Goal: Entertainment & Leisure: Consume media (video, audio)

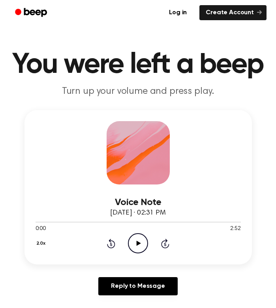
click at [140, 242] on icon "Play Audio" at bounding box center [138, 243] width 20 height 20
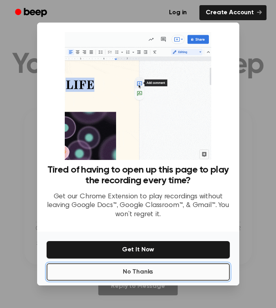
click at [140, 269] on button "No Thanks" at bounding box center [139, 271] width 184 height 17
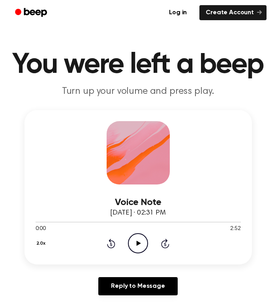
click at [138, 246] on icon "Play Audio" at bounding box center [138, 243] width 20 height 20
click at [135, 239] on icon "Play Audio" at bounding box center [138, 243] width 20 height 20
click at [132, 244] on icon "Play Audio" at bounding box center [138, 243] width 20 height 20
click at [139, 241] on icon "Play Audio" at bounding box center [138, 243] width 20 height 20
click at [138, 246] on icon "Play Audio" at bounding box center [138, 243] width 20 height 20
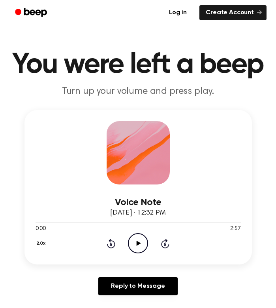
drag, startPoint x: 0, startPoint y: 0, endPoint x: 131, endPoint y: 250, distance: 282.0
click at [131, 250] on circle at bounding box center [138, 242] width 19 height 19
click at [139, 244] on icon "Play Audio" at bounding box center [138, 243] width 20 height 20
